Goal: Navigation & Orientation: Find specific page/section

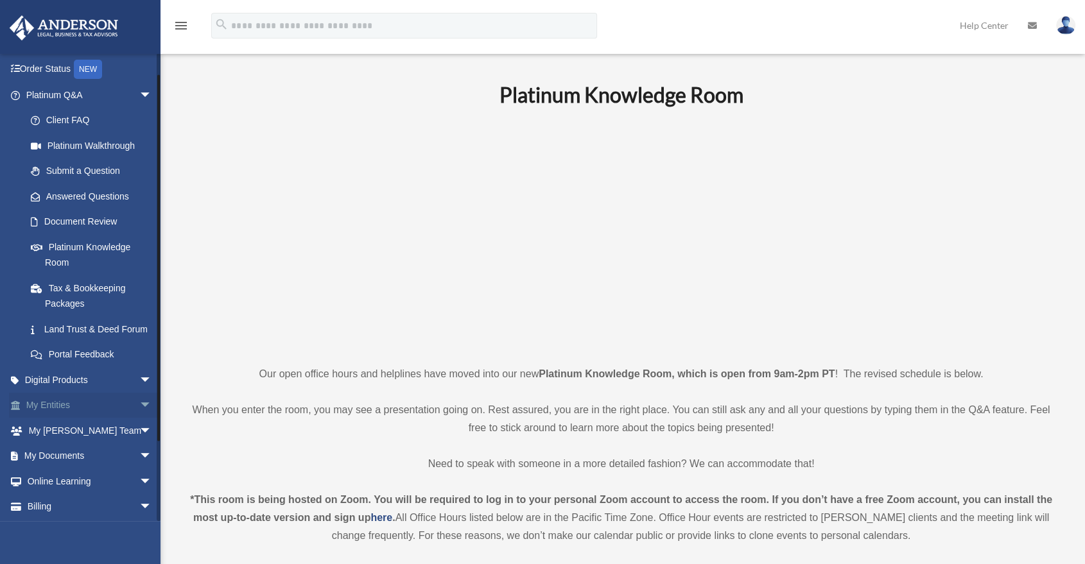
scroll to position [118, 0]
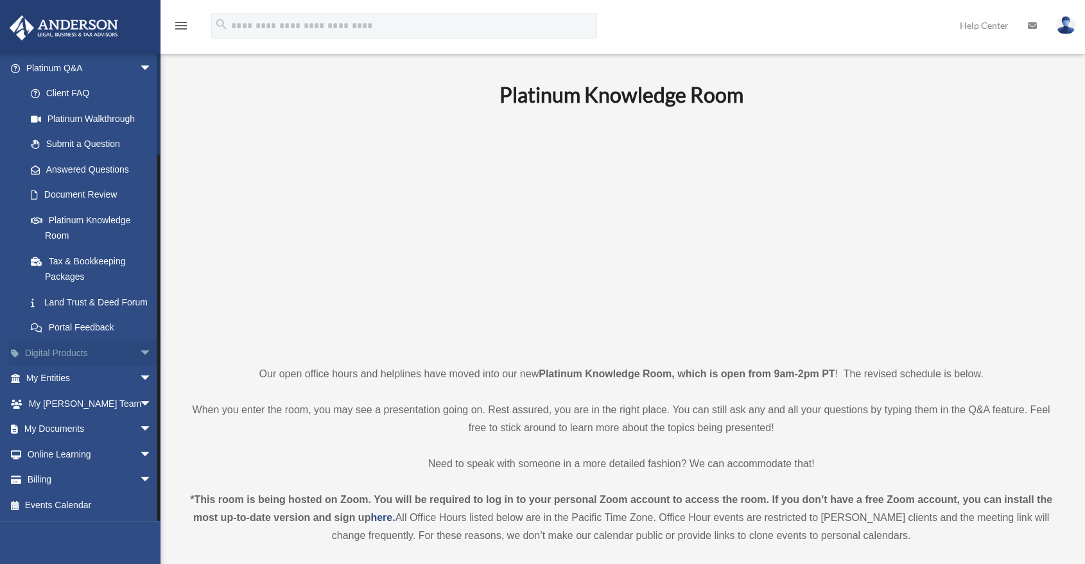
click at [139, 353] on span "arrow_drop_down" at bounding box center [152, 353] width 26 height 26
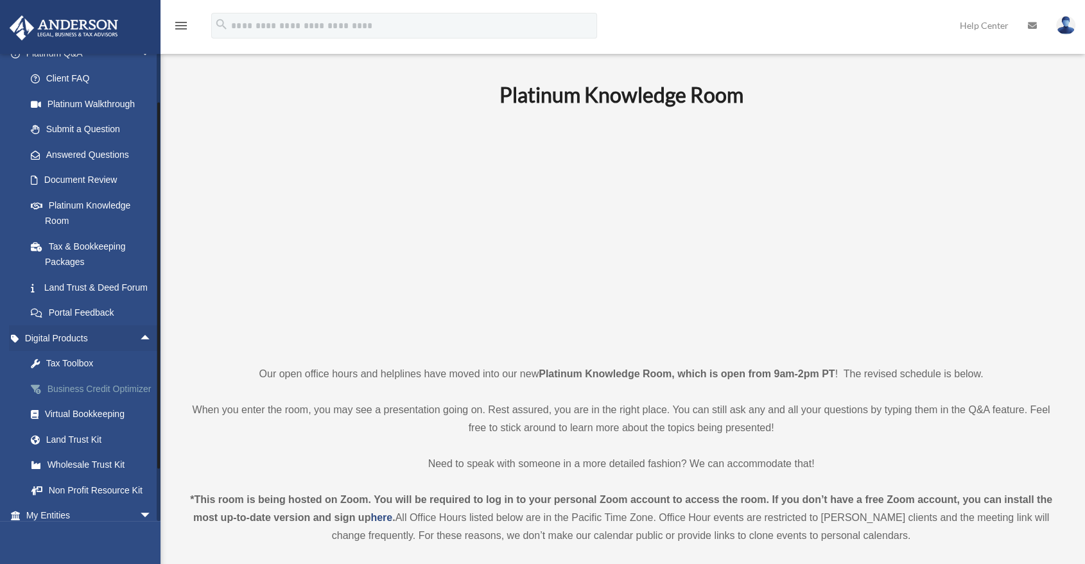
scroll to position [190, 0]
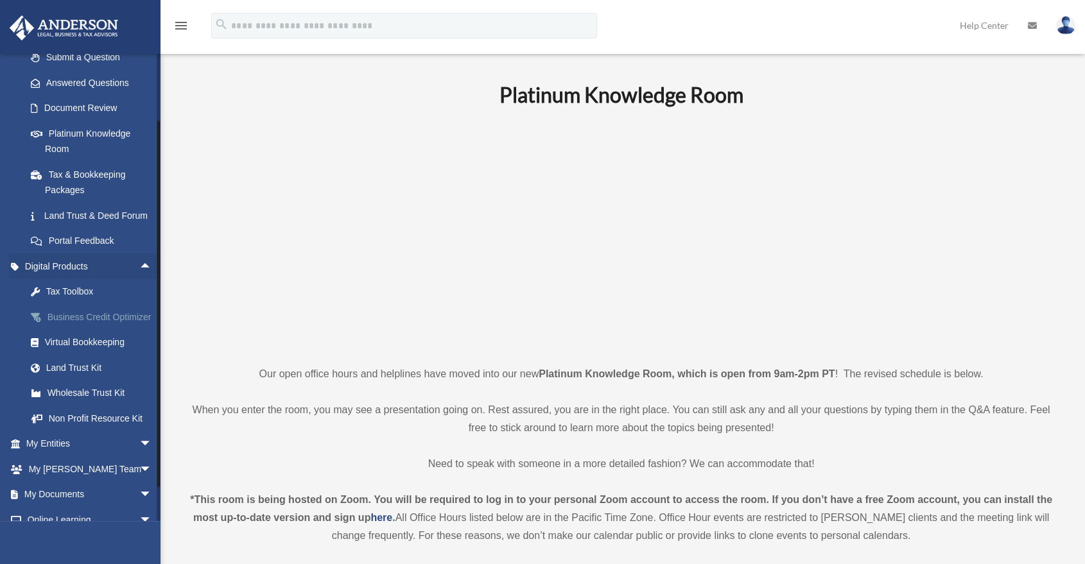
click at [92, 326] on div "Business Credit Optimizer" at bounding box center [100, 317] width 110 height 16
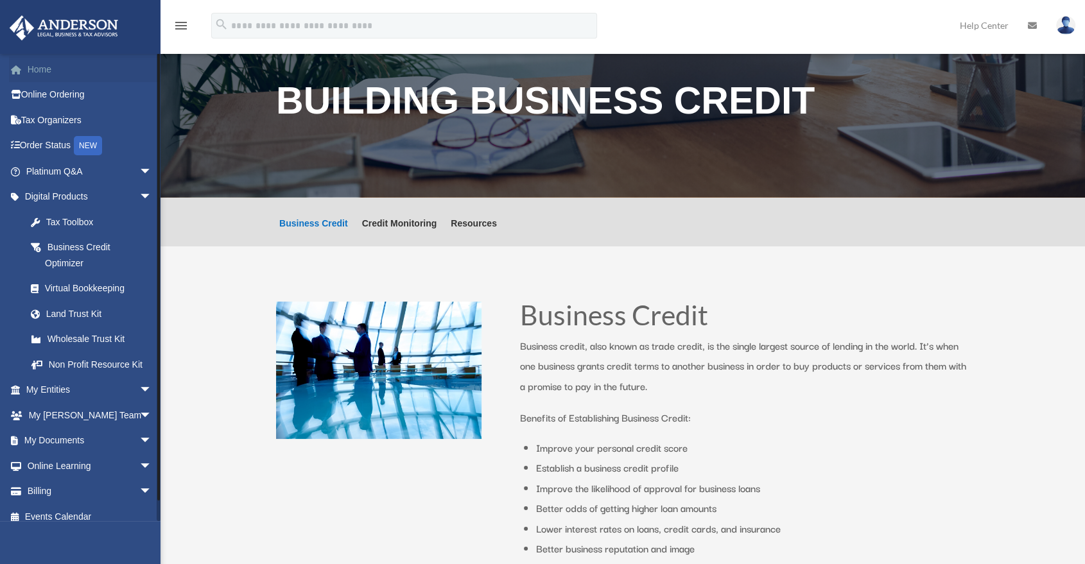
click at [73, 71] on link "Home" at bounding box center [90, 70] width 162 height 26
